Goal: Complete application form

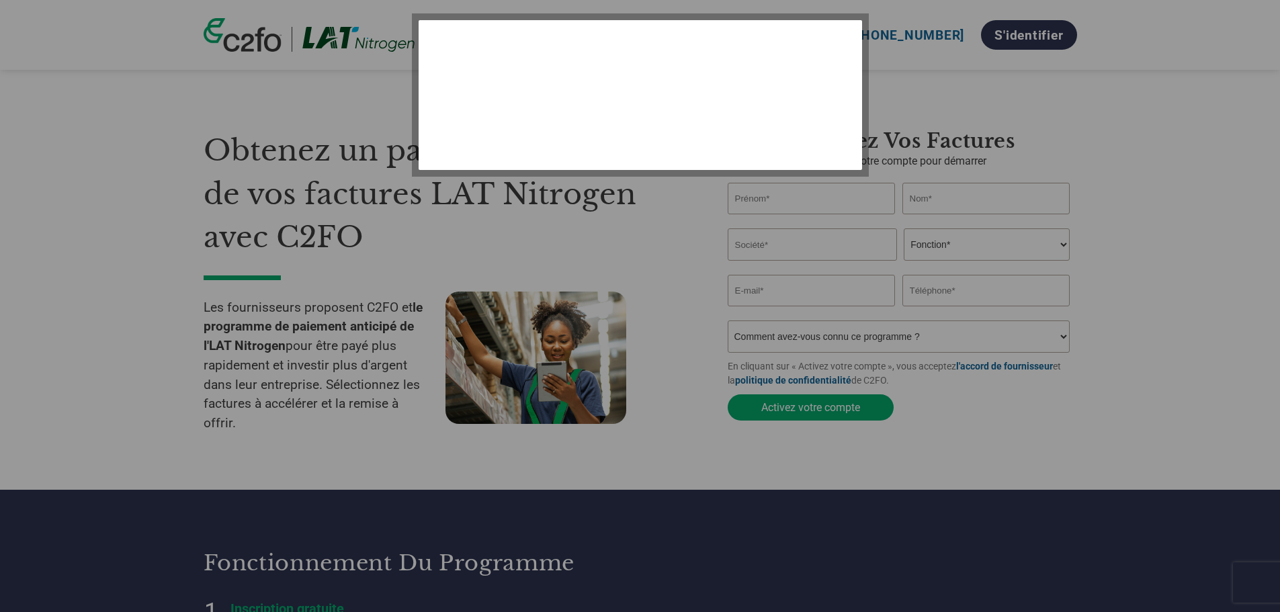
select select "fr-FR"
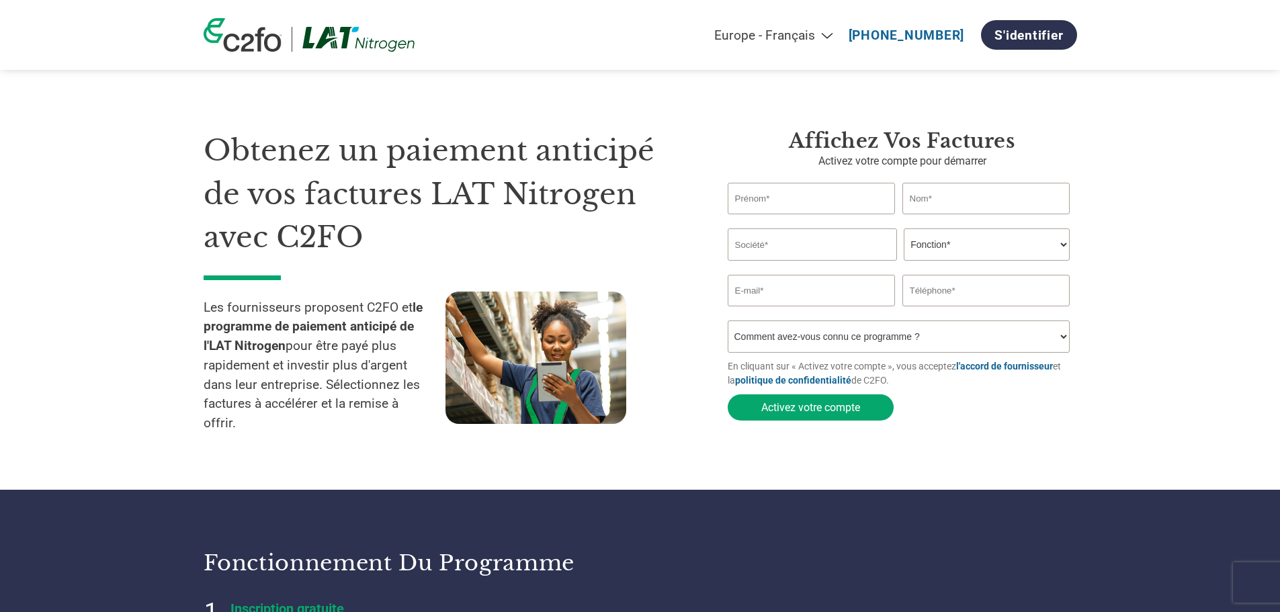
click at [806, 202] on input "text" at bounding box center [812, 199] width 168 height 32
type input "[PERSON_NAME]"
type input "PARIS OUEST CLOTURES"
type input "0237651749"
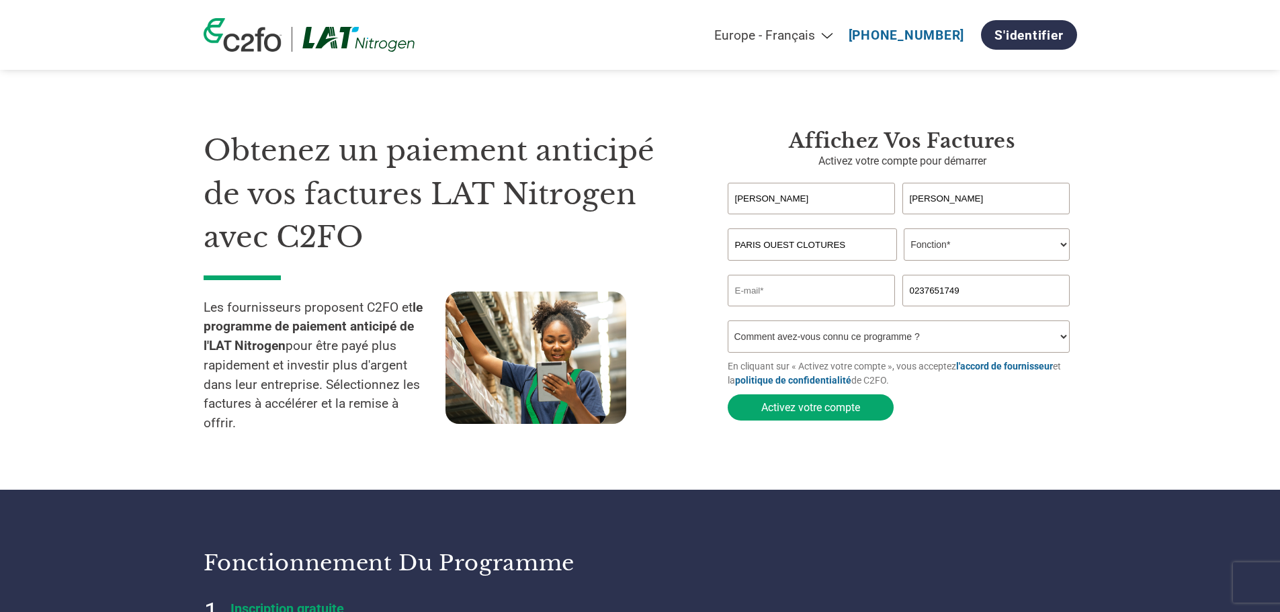
click at [954, 248] on select "Fonction* Directeur administratif et financier Responsable crédit Contrôleur de…" at bounding box center [987, 244] width 166 height 32
select select "CEO"
click at [904, 230] on select "Fonction* Directeur administratif et financier Responsable crédit Contrôleur de…" at bounding box center [987, 244] width 166 height 32
click at [773, 292] on input "email" at bounding box center [812, 291] width 168 height 32
type input "C"
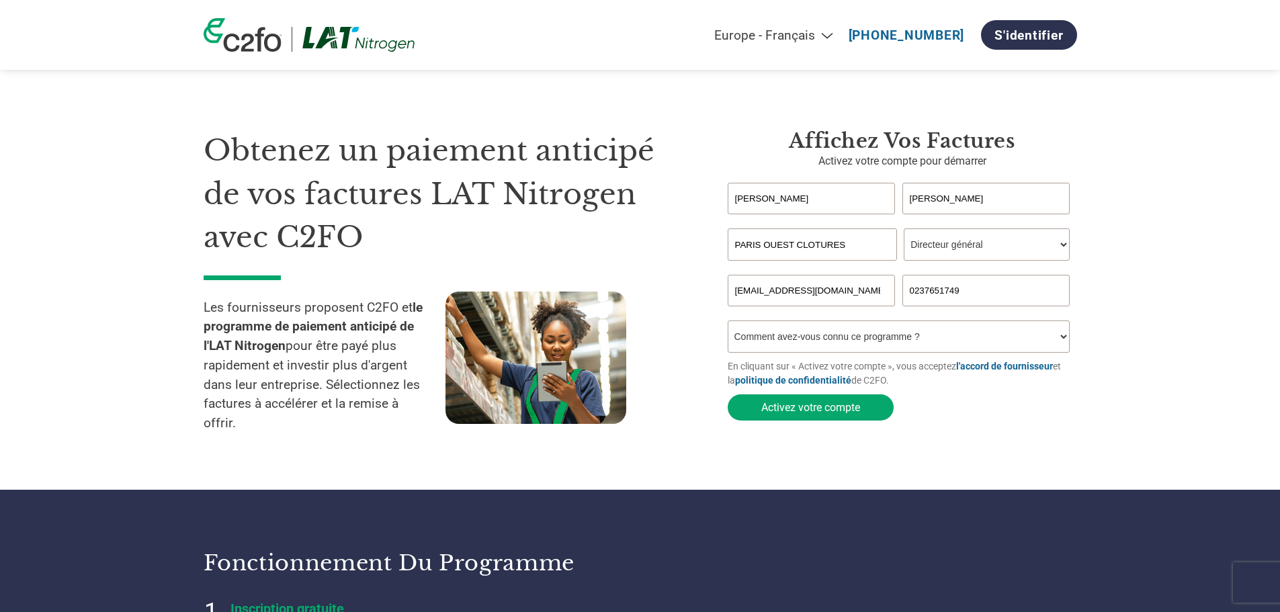
type input "[EMAIL_ADDRESS][DOMAIN_NAME]"
click at [781, 335] on select "Comment avez-vous connu ce programme ? Par courrier Par e-mail Sur les réseaux …" at bounding box center [899, 337] width 343 height 32
select select "Received a Letter"
click at [728, 325] on select "Comment avez-vous connu ce programme ? Par courrier Par e-mail Sur les réseaux …" at bounding box center [899, 337] width 343 height 32
click at [808, 413] on font "Activez votre compte" at bounding box center [810, 407] width 99 height 13
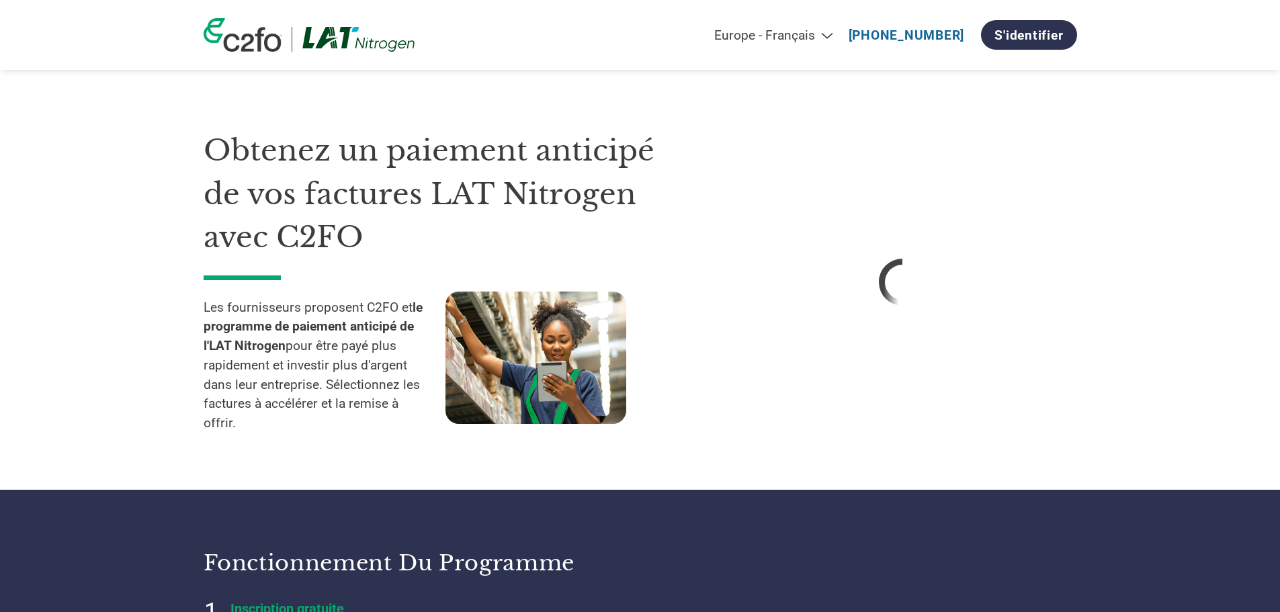
select select "fr-FR"
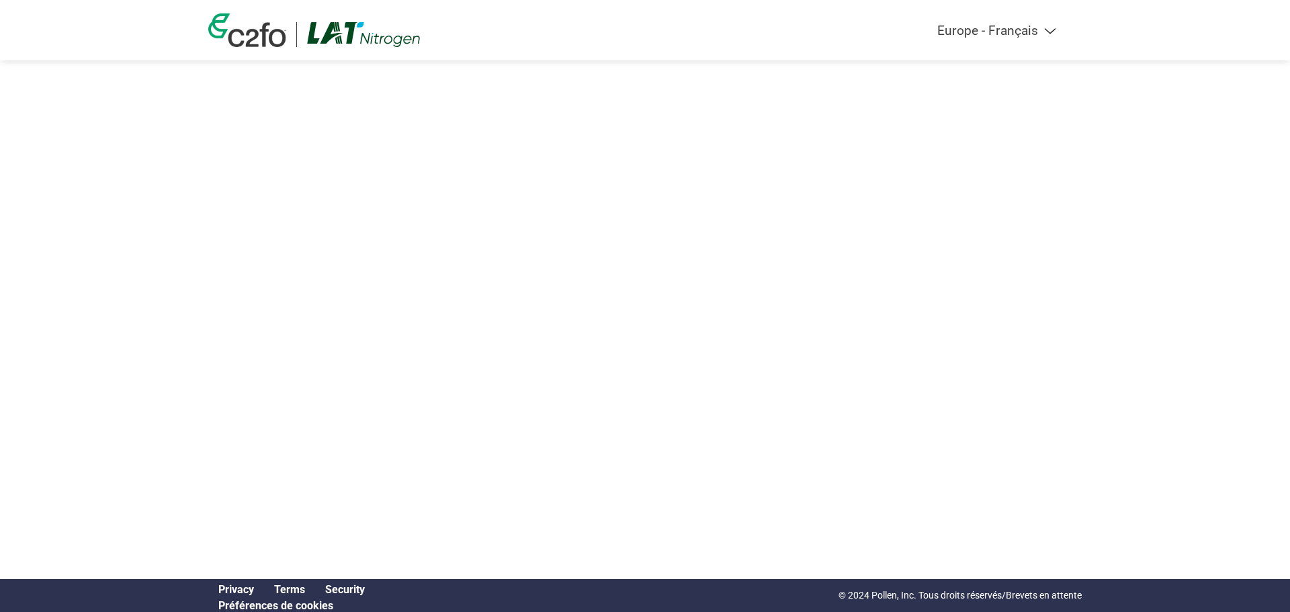
select select "fr-FR"
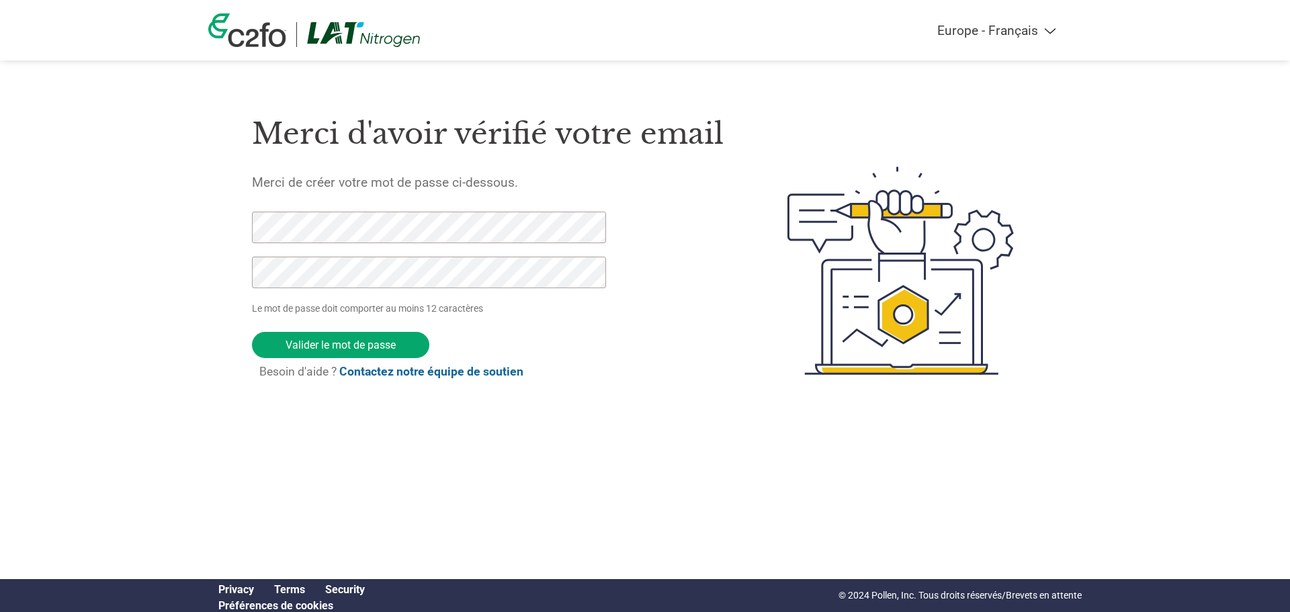
click at [156, 230] on div "Americas - English Américas - Español [GEOGRAPHIC_DATA] - Português Amériques -…" at bounding box center [645, 217] width 1290 height 435
click at [350, 344] on input "Valider le mot de passe" at bounding box center [340, 345] width 177 height 26
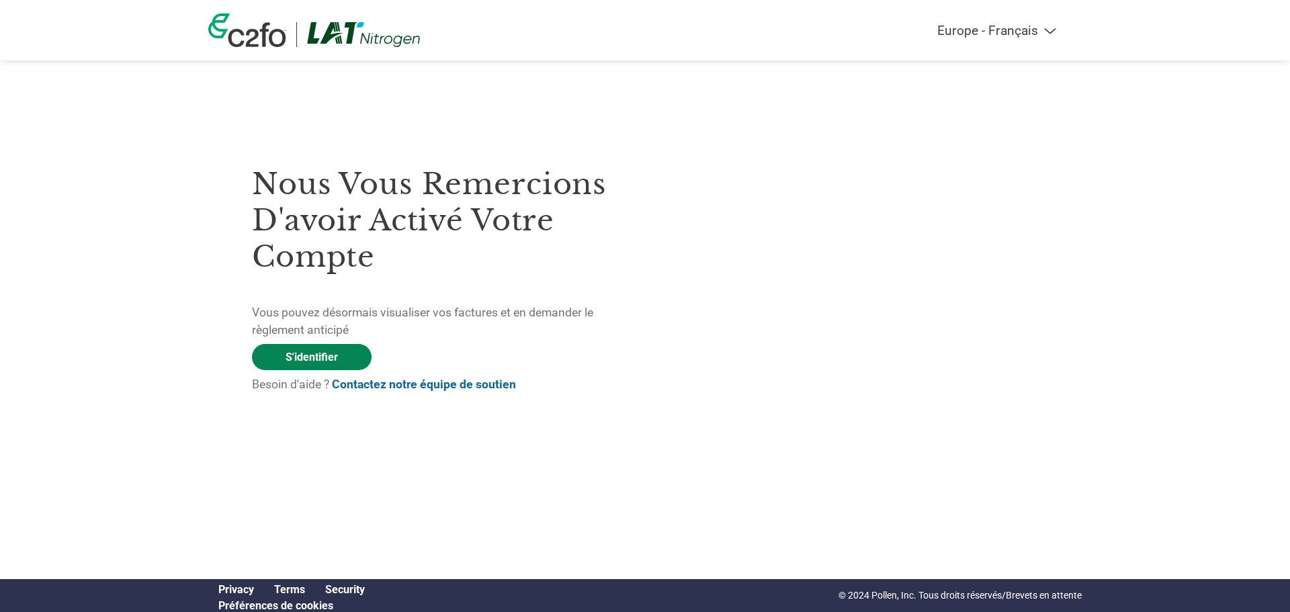
click at [318, 353] on link "S'identifier" at bounding box center [312, 357] width 120 height 26
